Goal: Transaction & Acquisition: Book appointment/travel/reservation

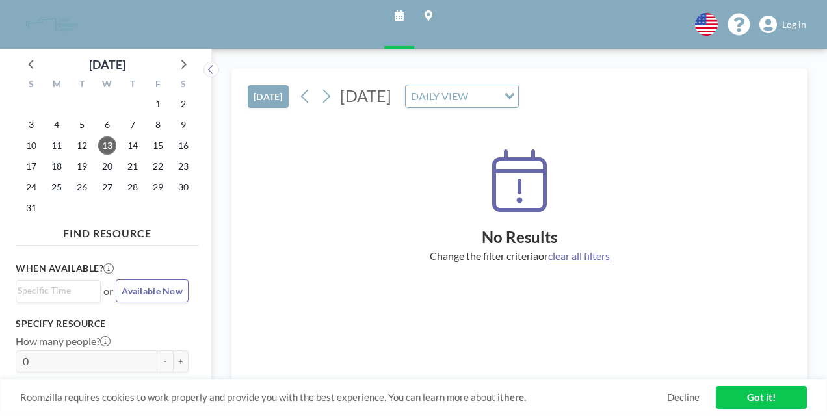
click at [805, 21] on span "Log in" at bounding box center [794, 25] width 24 height 12
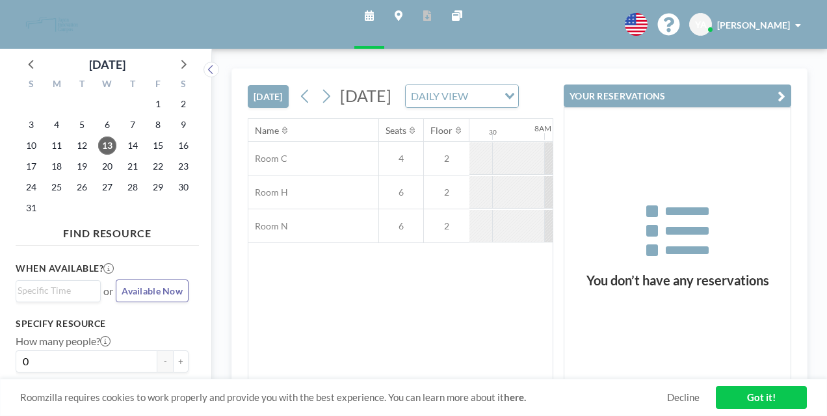
scroll to position [0, 761]
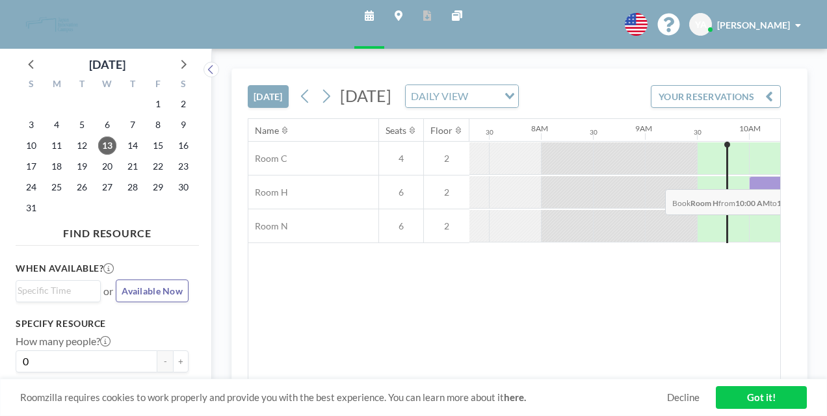
click at [749, 176] on div at bounding box center [775, 192] width 52 height 33
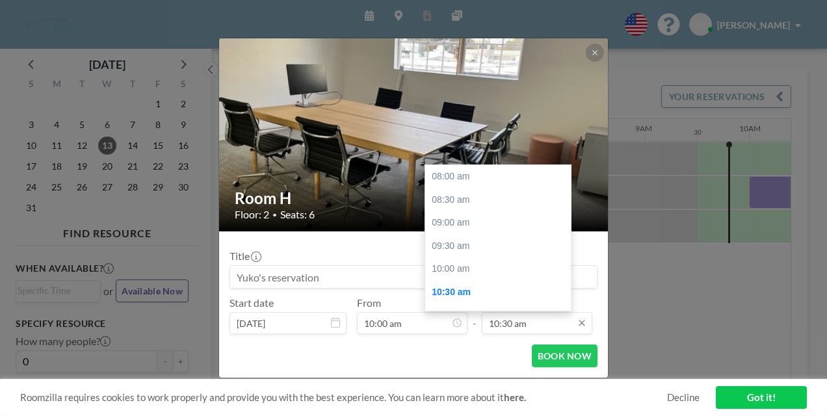
scroll to position [104, 0]
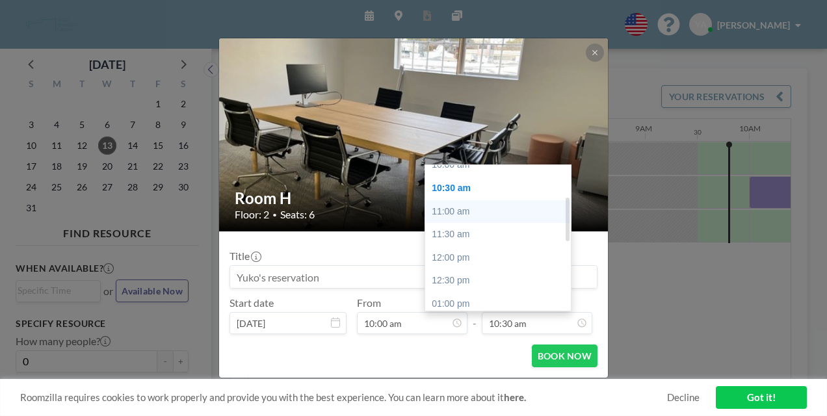
click at [462, 200] on div "11:00 am" at bounding box center [501, 211] width 152 height 23
type input "11:00 am"
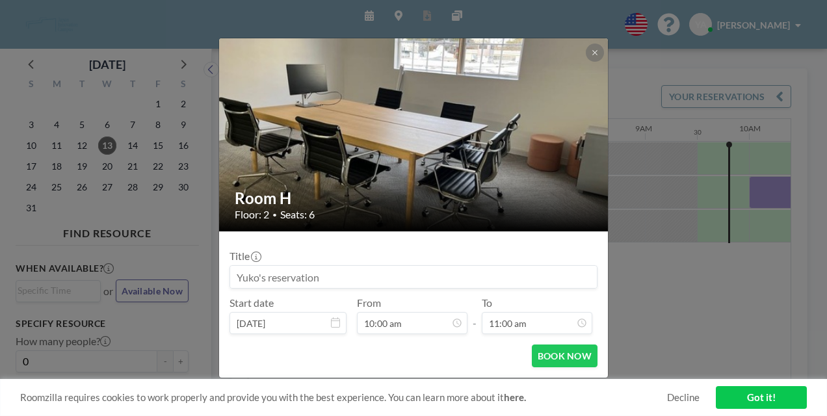
scroll to position [125, 0]
click at [546, 345] on button "BOOK NOW" at bounding box center [565, 356] width 66 height 23
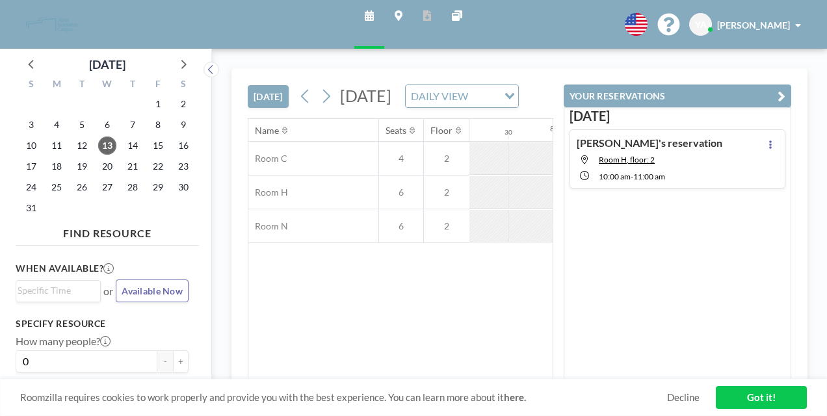
scroll to position [0, 761]
